Goal: Information Seeking & Learning: Understand process/instructions

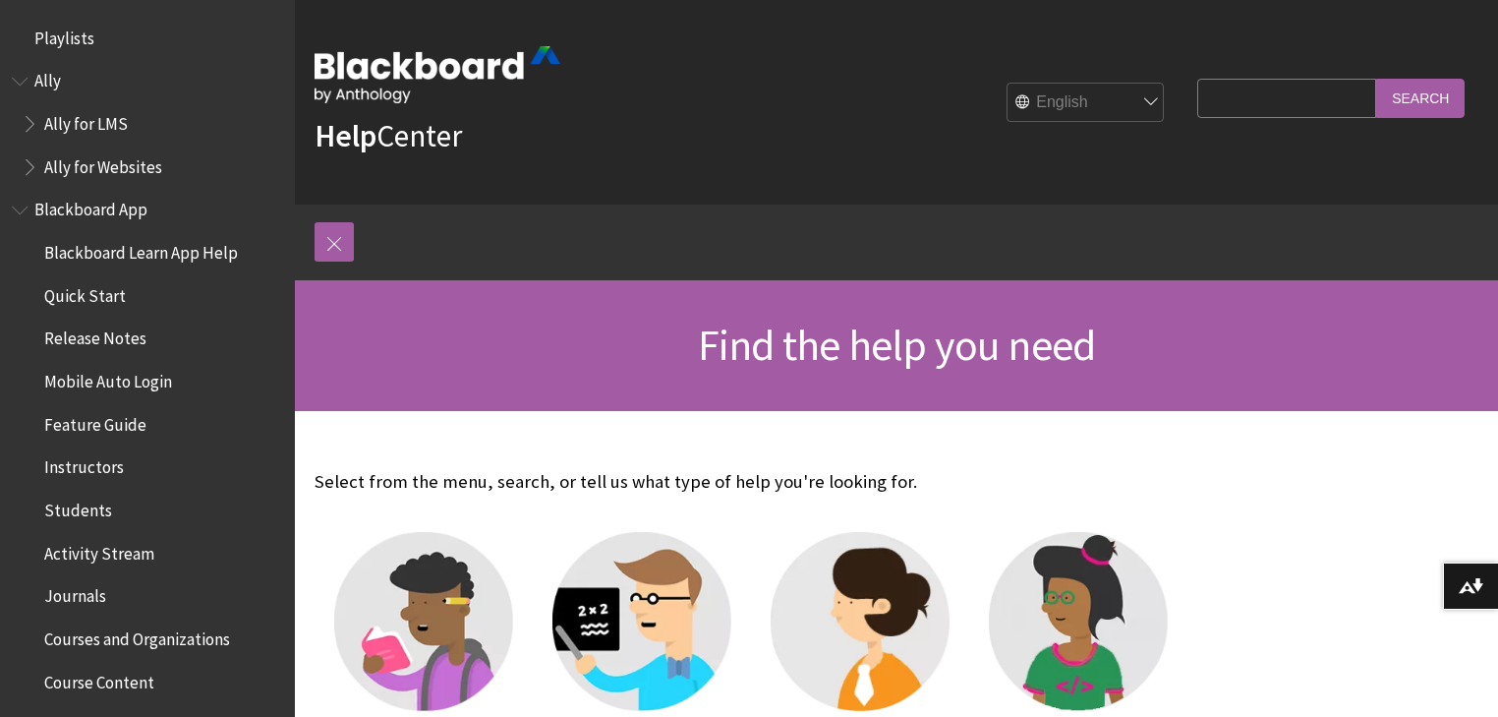
click at [1244, 102] on input "Search Query" at bounding box center [1286, 98] width 179 height 38
type input "upload grades"
click at [1376, 79] on input "Search" at bounding box center [1420, 98] width 88 height 38
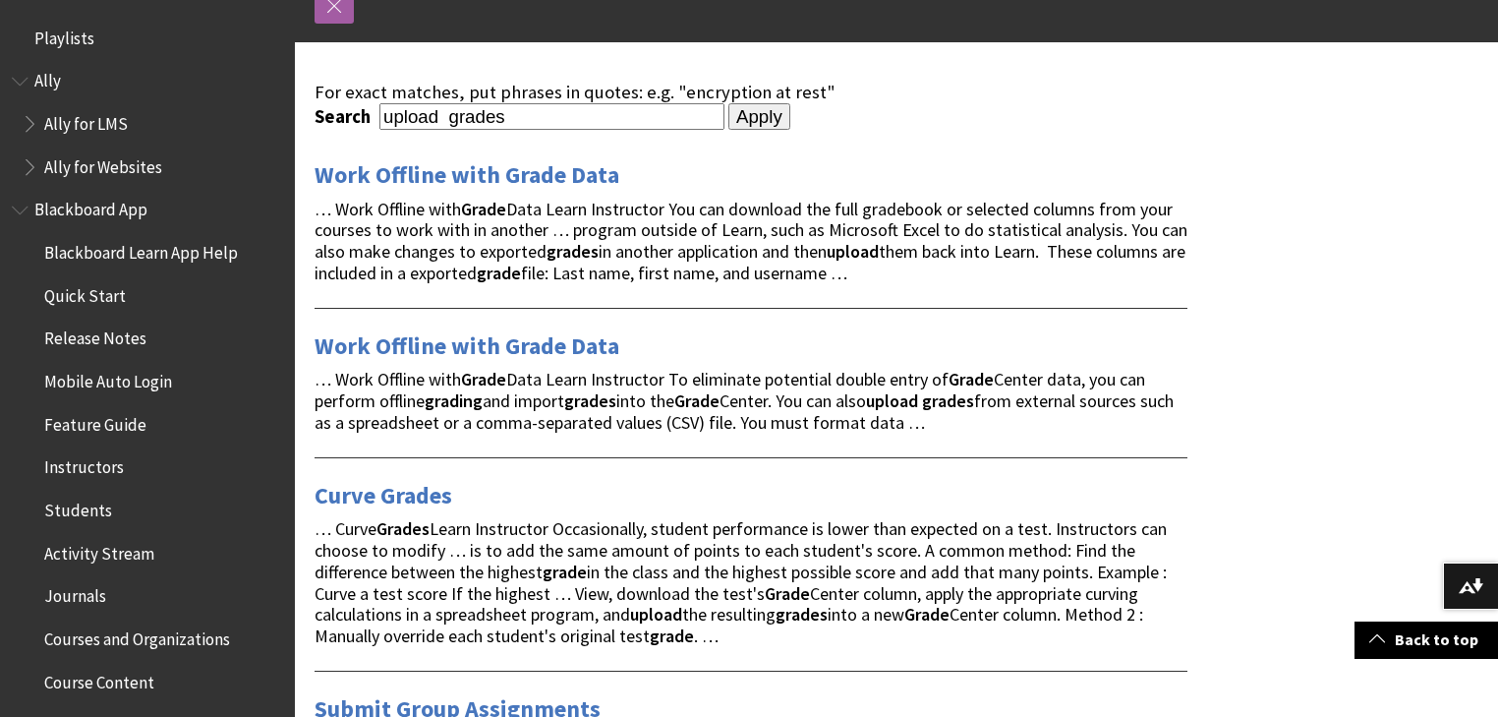
scroll to position [232, 0]
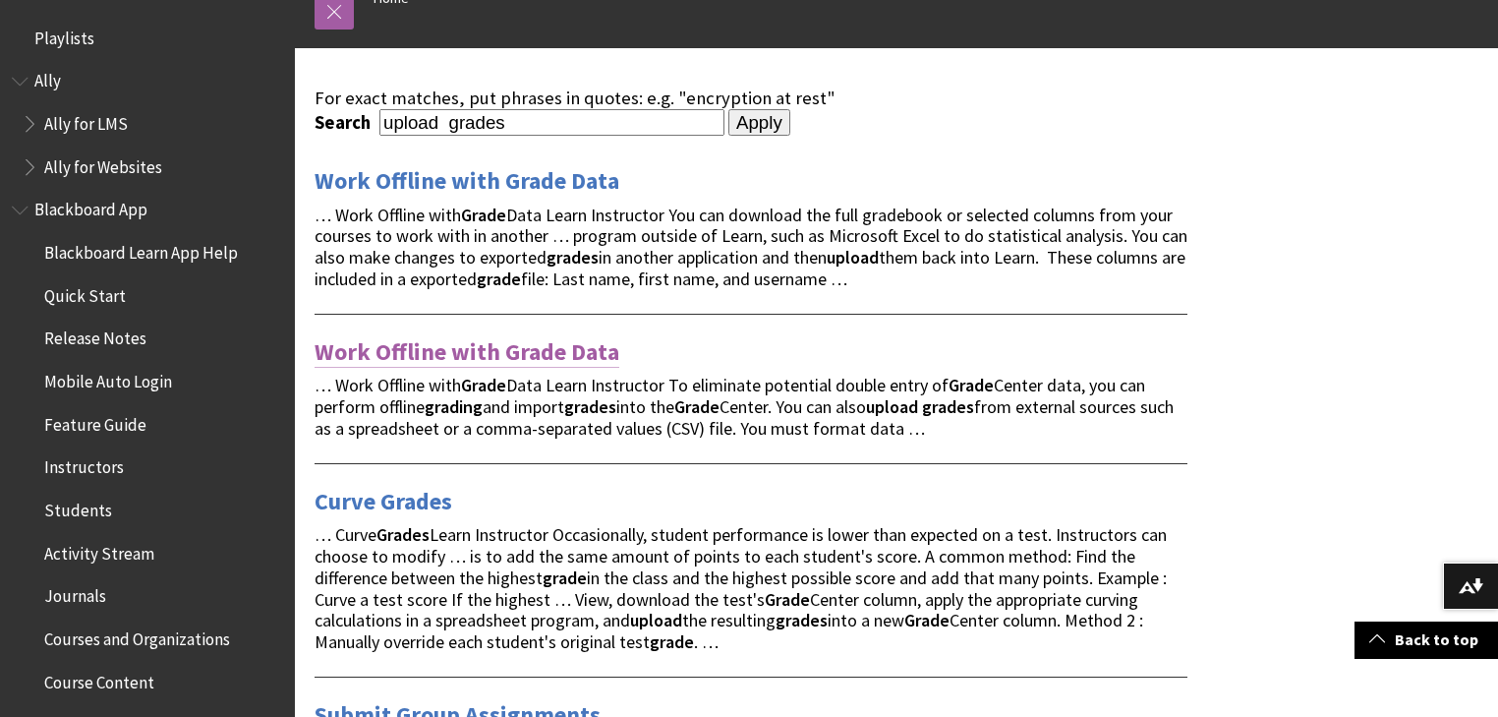
click at [417, 351] on link "Work Offline with Grade Data" at bounding box center [467, 351] width 305 height 31
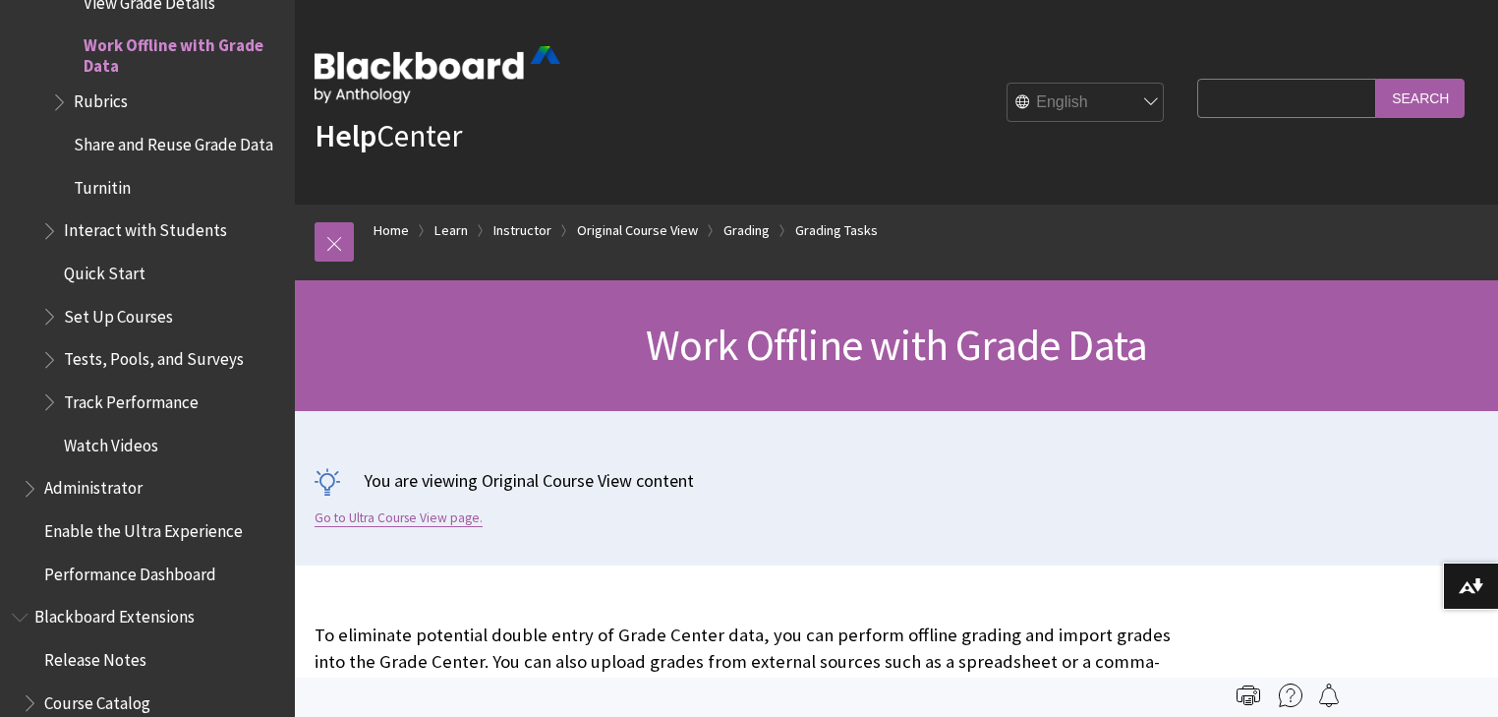
click at [404, 515] on link "Go to Ultra Course View page." at bounding box center [399, 518] width 168 height 18
